Goal: Task Accomplishment & Management: Manage account settings

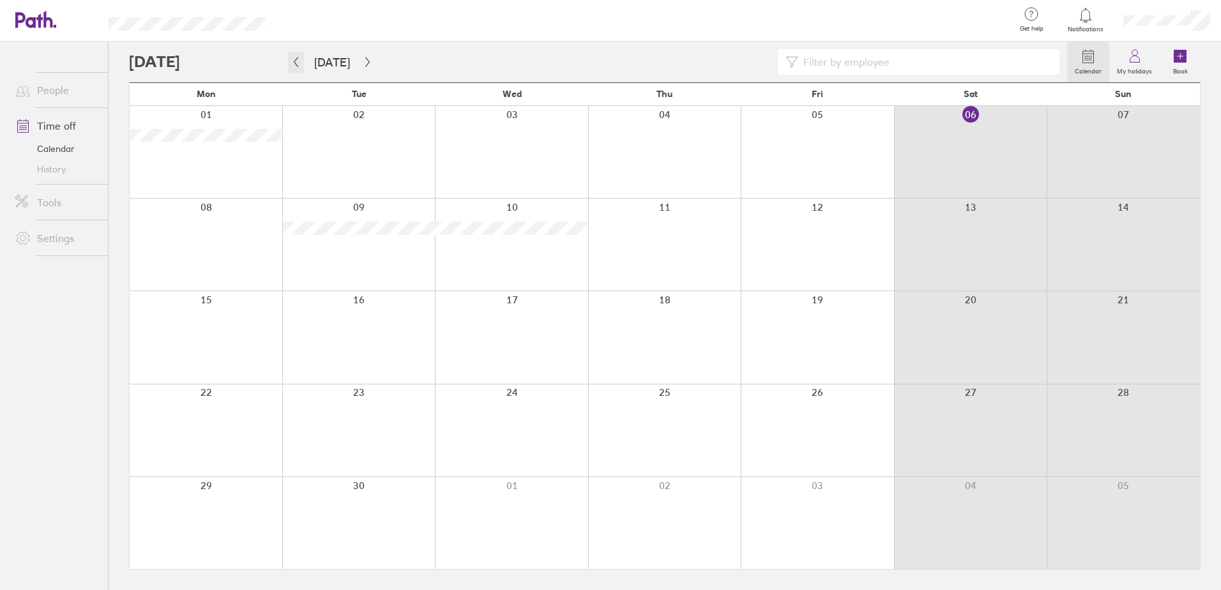
click at [302, 70] on button "button" at bounding box center [296, 62] width 16 height 21
click at [363, 62] on icon "button" at bounding box center [368, 62] width 10 height 10
